Goal: Book appointment/travel/reservation

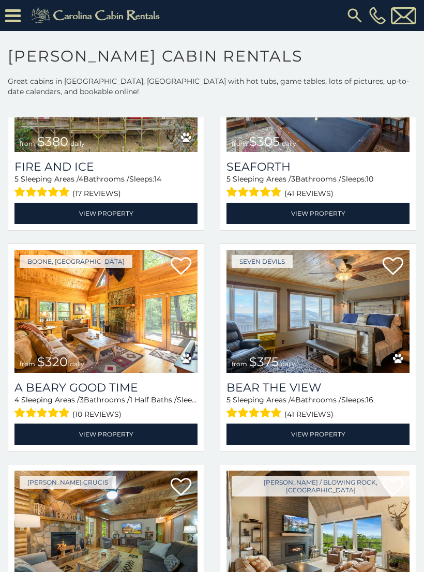
scroll to position [2375, 0]
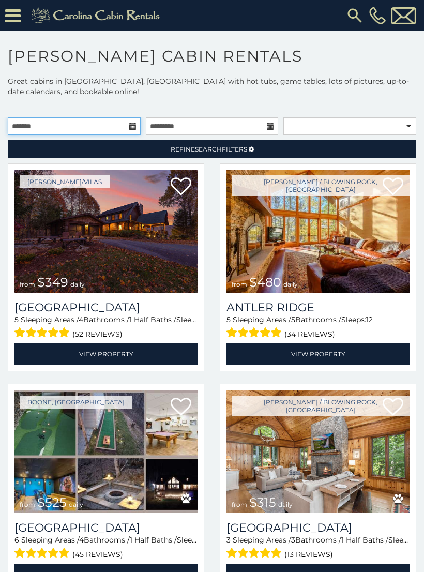
click at [137, 124] on input "text" at bounding box center [74, 126] width 133 height 18
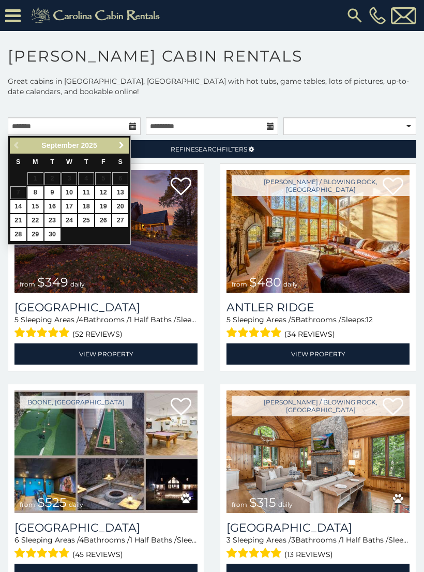
click at [118, 144] on span "Next" at bounding box center [121, 145] width 8 height 8
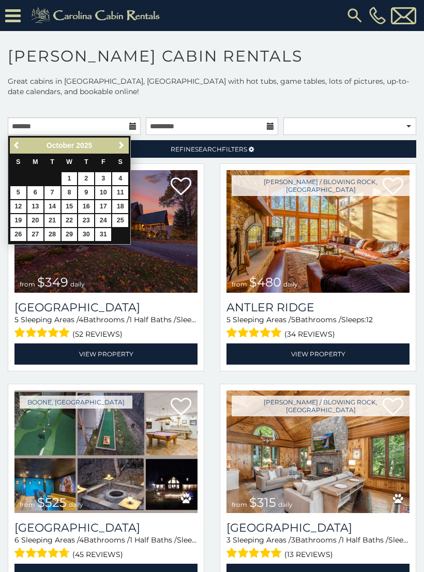
click at [123, 147] on span "Next" at bounding box center [121, 145] width 8 height 8
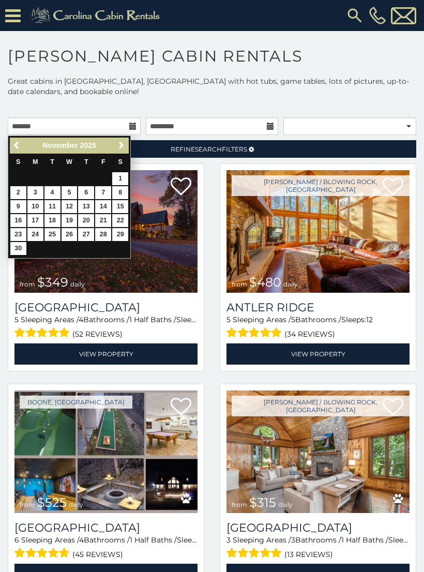
click at [55, 232] on link "25" at bounding box center [52, 234] width 16 height 13
type input "**********"
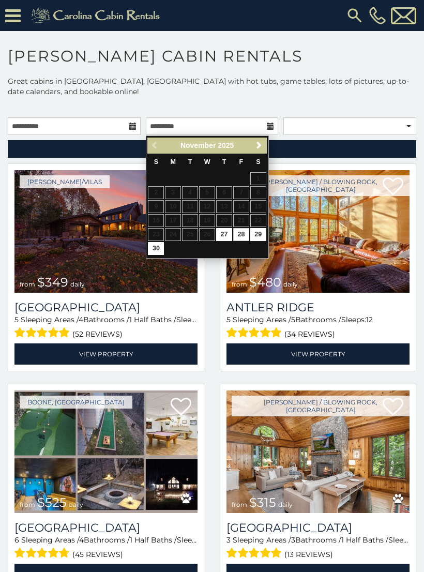
click at [243, 231] on link "28" at bounding box center [241, 234] width 16 height 13
type input "**********"
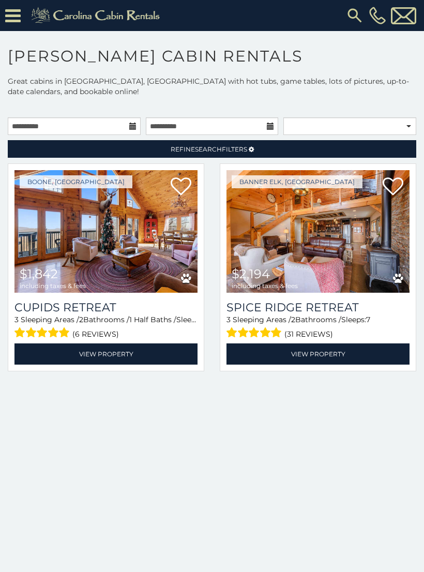
click at [137, 358] on link "View Property" at bounding box center [105, 354] width 183 height 21
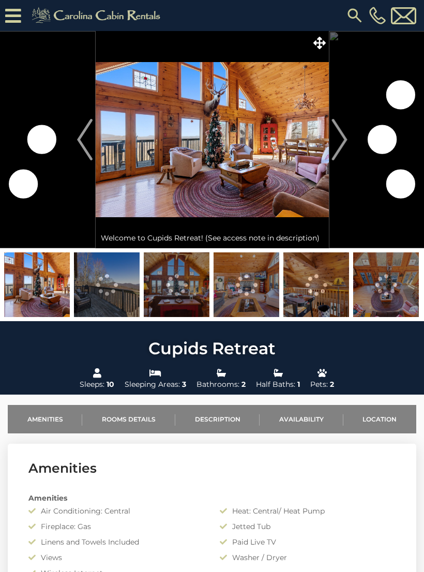
click at [338, 140] on img "Next" at bounding box center [340, 139] width 16 height 41
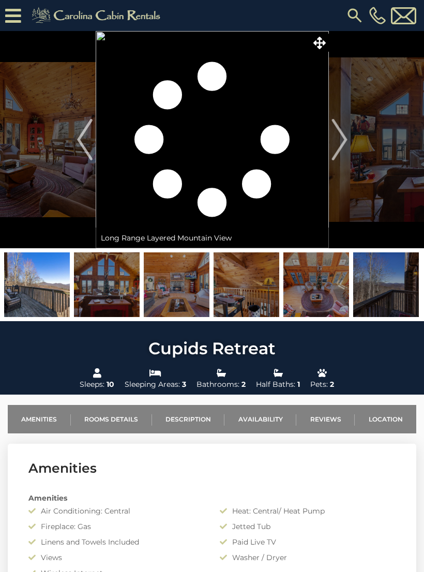
click at [344, 136] on img "Next" at bounding box center [340, 139] width 16 height 41
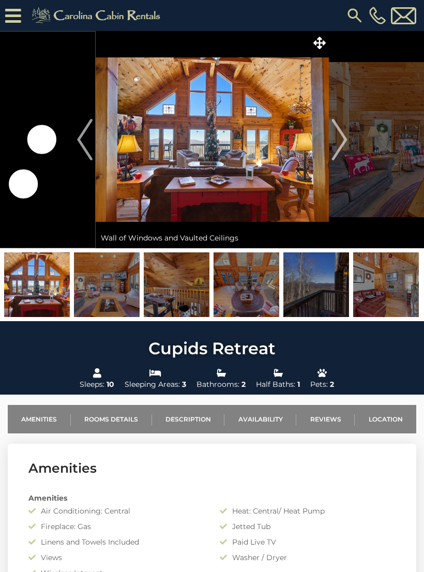
click at [345, 137] on img "Next" at bounding box center [340, 139] width 16 height 41
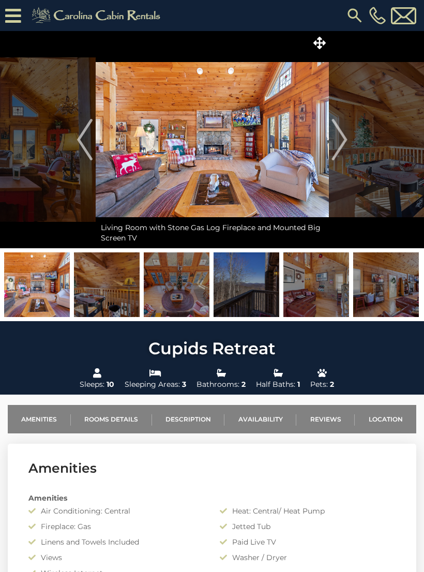
click at [346, 134] on img "Next" at bounding box center [340, 139] width 16 height 41
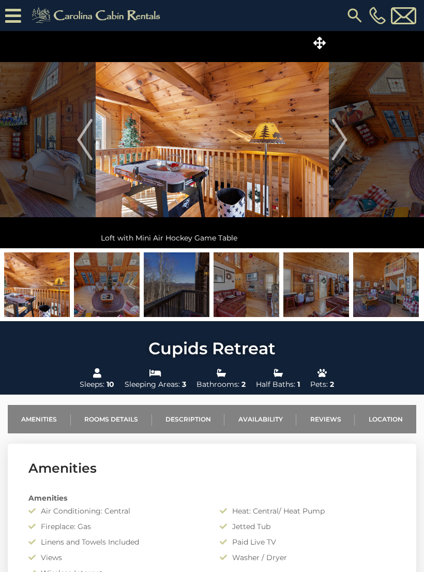
click at [346, 136] on img "Next" at bounding box center [340, 139] width 16 height 41
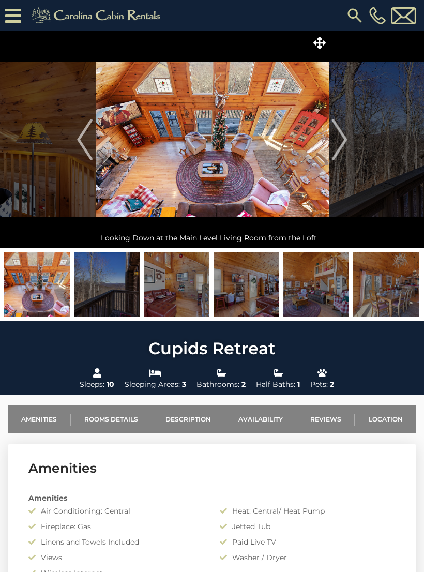
click at [350, 133] on button "Next" at bounding box center [339, 139] width 21 height 217
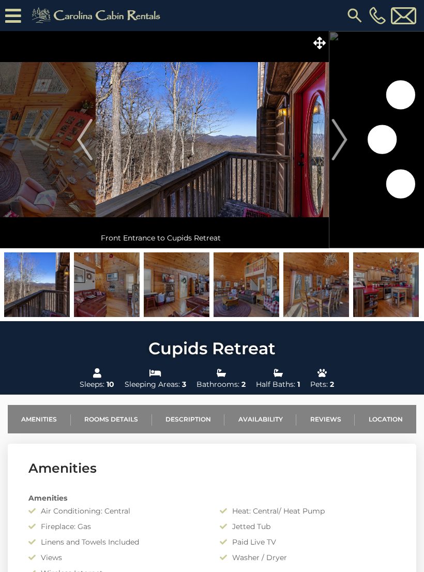
click at [349, 136] on button "Next" at bounding box center [339, 139] width 21 height 217
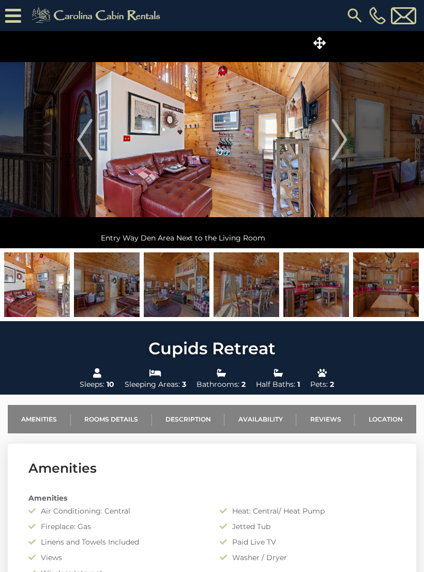
click at [348, 134] on button "Next" at bounding box center [339, 139] width 21 height 217
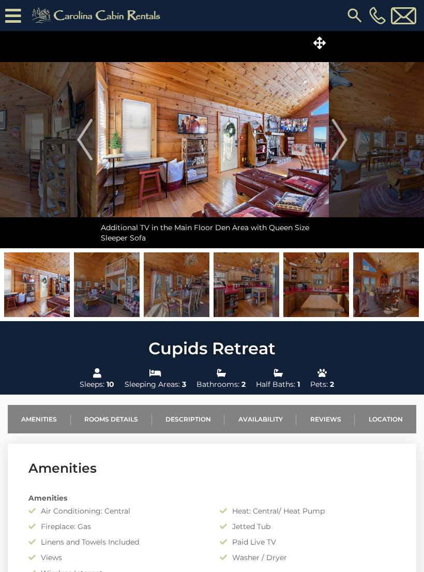
click at [349, 135] on button "Next" at bounding box center [339, 139] width 21 height 217
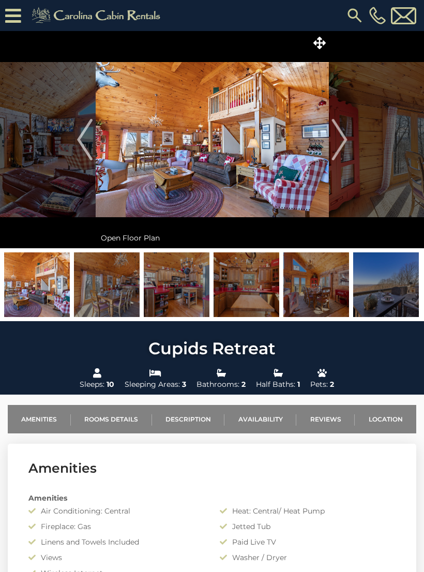
click at [349, 135] on button "Next" at bounding box center [339, 139] width 21 height 217
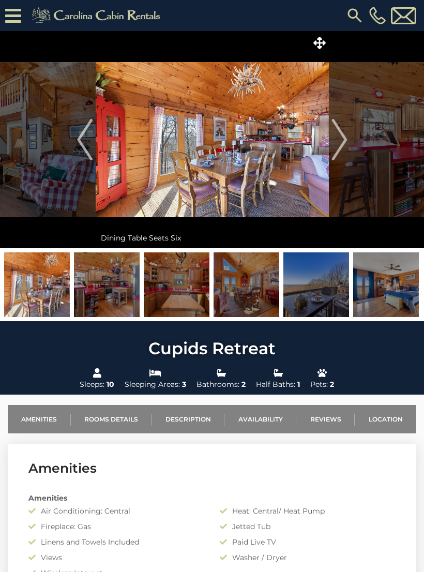
click at [346, 134] on img "Next" at bounding box center [340, 139] width 16 height 41
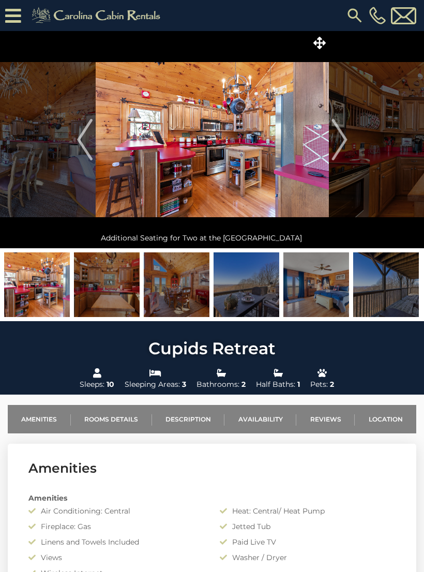
click at [340, 138] on img "Next" at bounding box center [340, 139] width 16 height 41
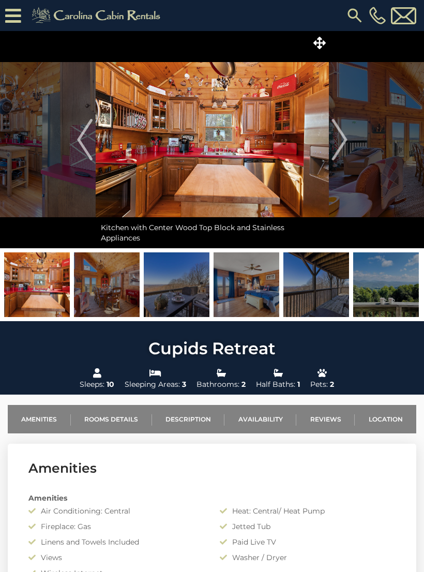
click at [347, 135] on img "Next" at bounding box center [340, 139] width 16 height 41
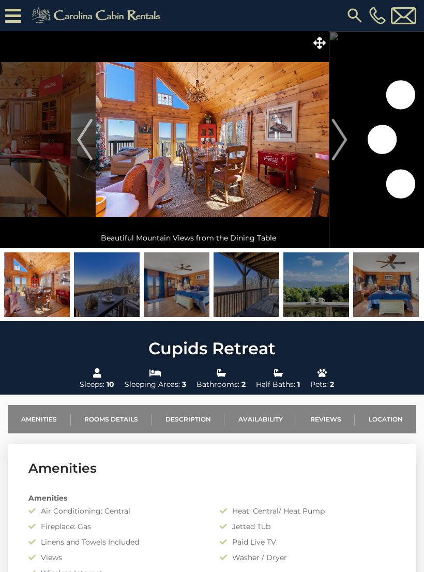
click at [345, 135] on img "Next" at bounding box center [340, 139] width 16 height 41
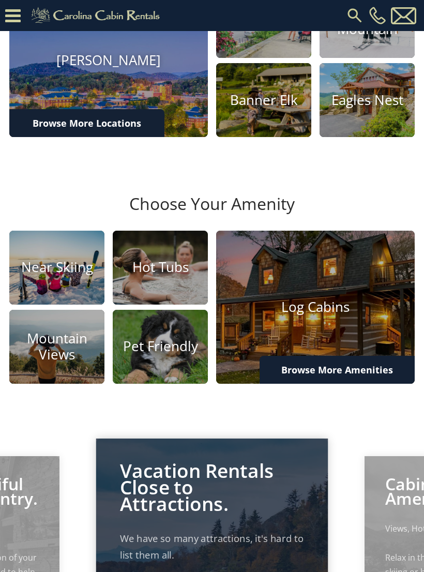
scroll to position [347, 0]
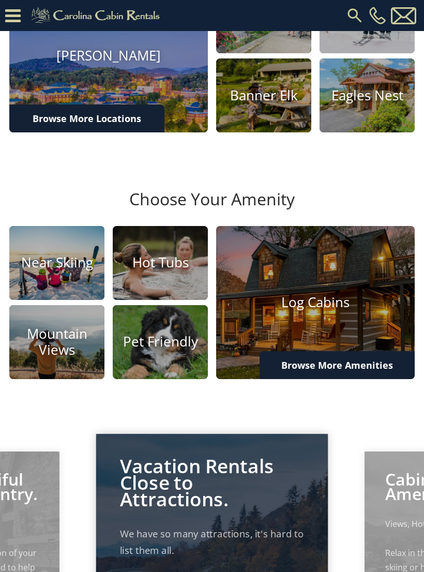
click at [156, 300] on img at bounding box center [160, 263] width 95 height 74
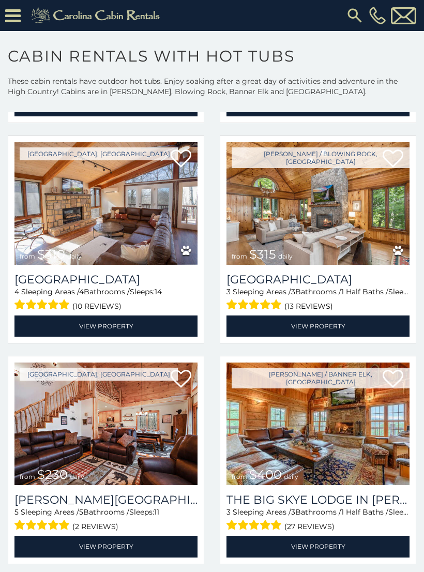
scroll to position [1347, 0]
